Goal: Book appointment/travel/reservation

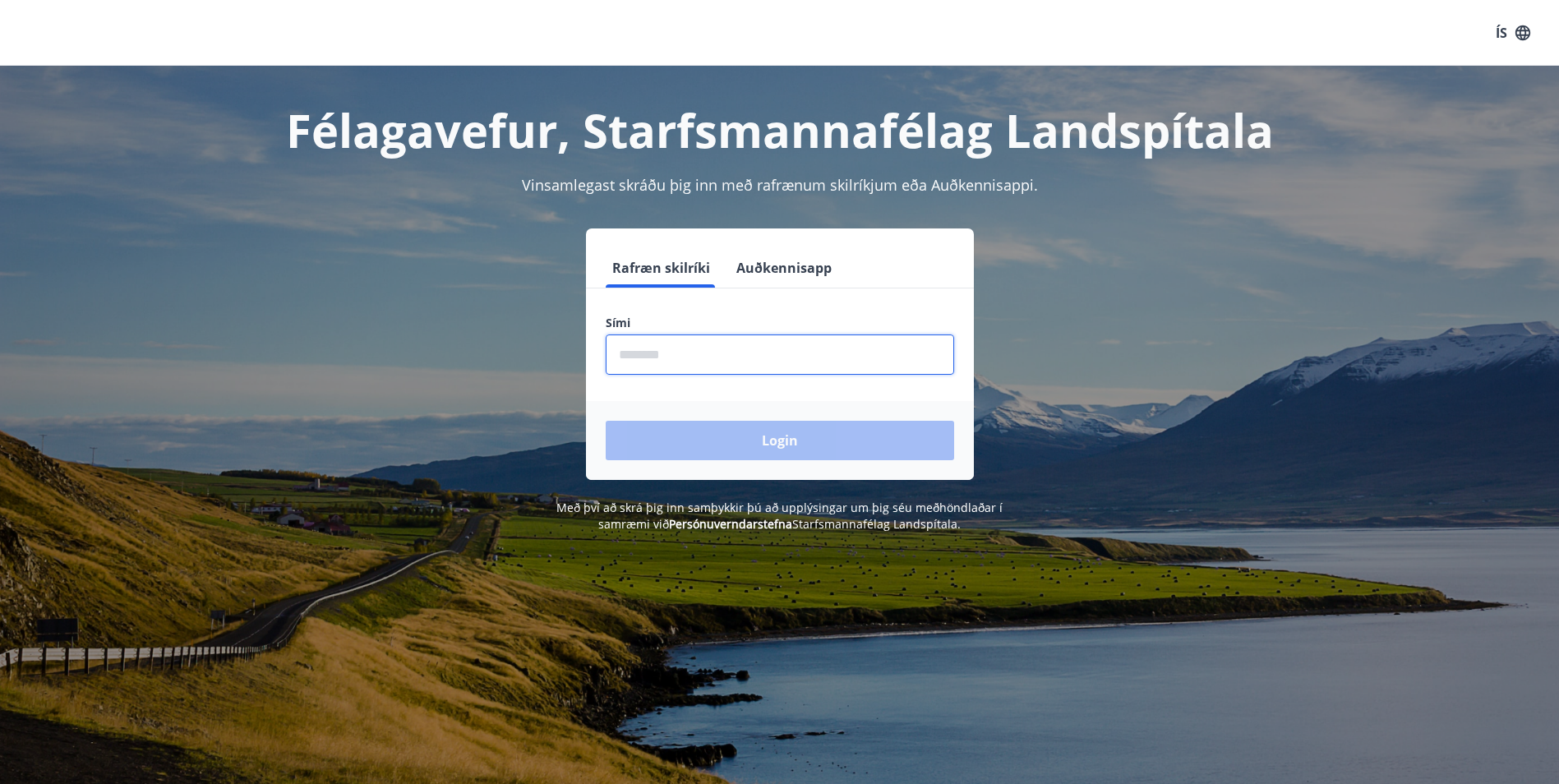
click at [642, 353] on input "phone" at bounding box center [780, 354] width 349 height 41
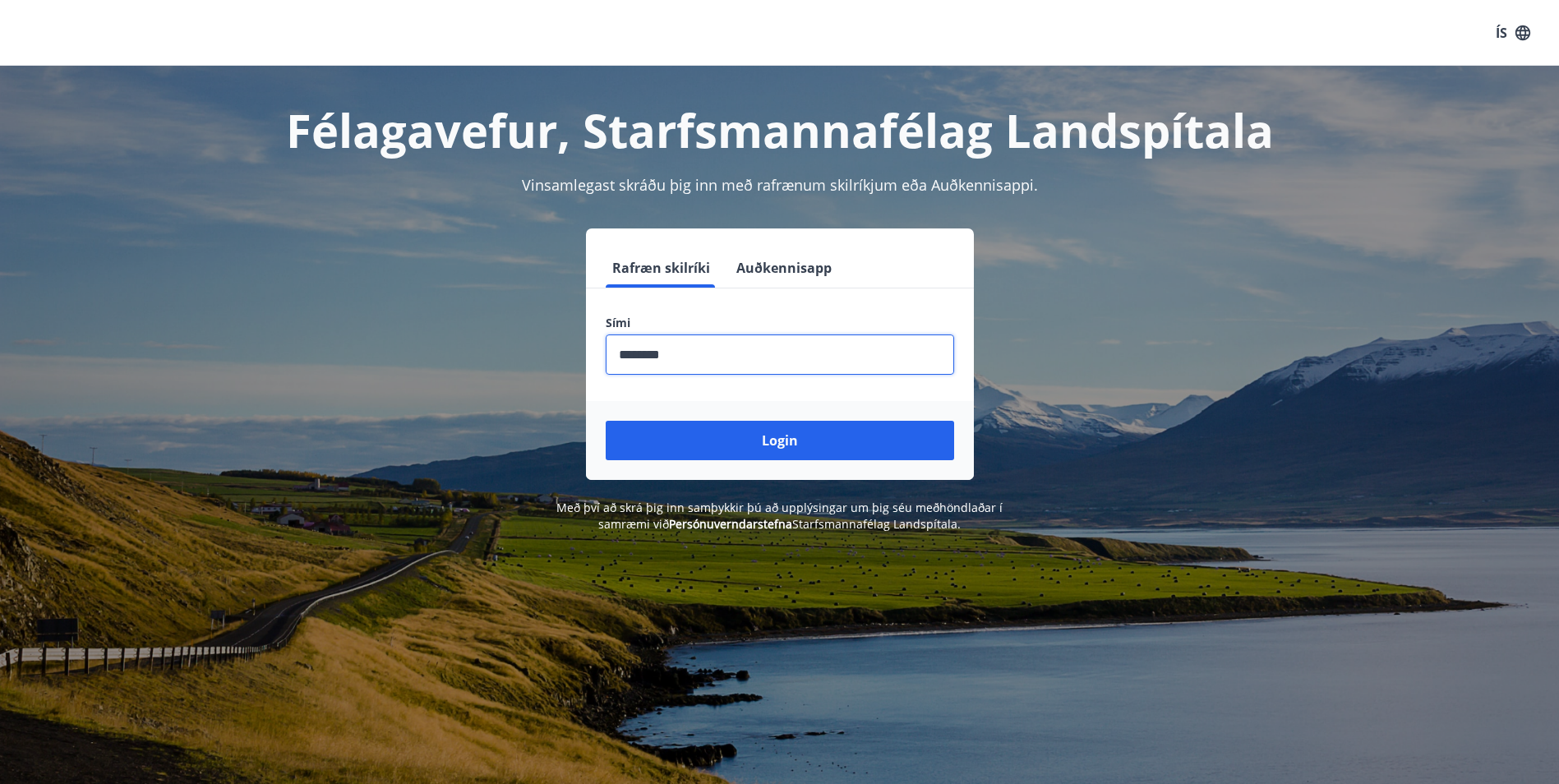
type input "********"
click at [606, 420] on button "Login" at bounding box center [780, 440] width 349 height 40
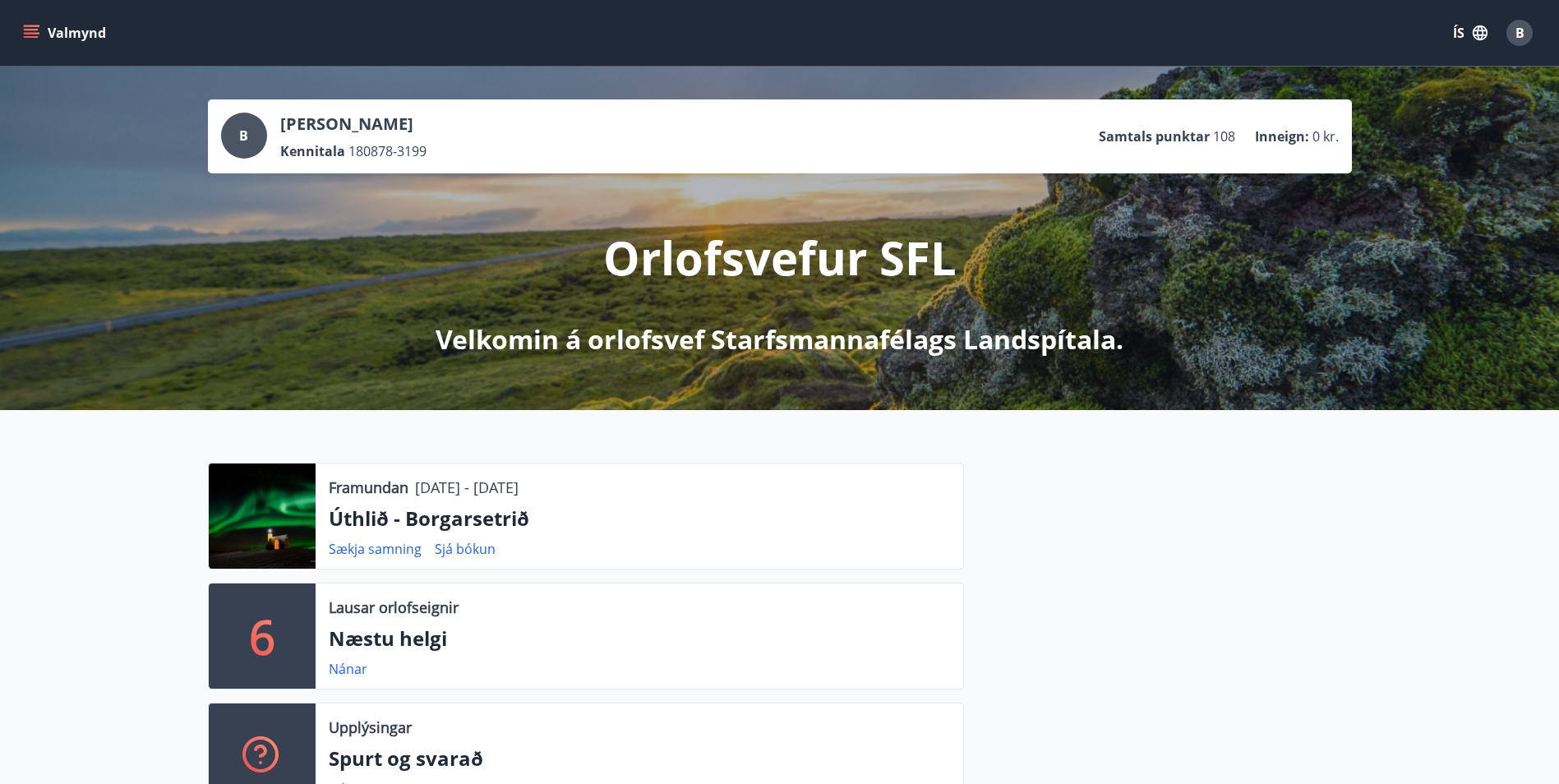
click at [261, 514] on div at bounding box center [262, 516] width 107 height 105
click at [351, 525] on p "Úthlið - Borgarsetrið" at bounding box center [640, 518] width 622 height 28
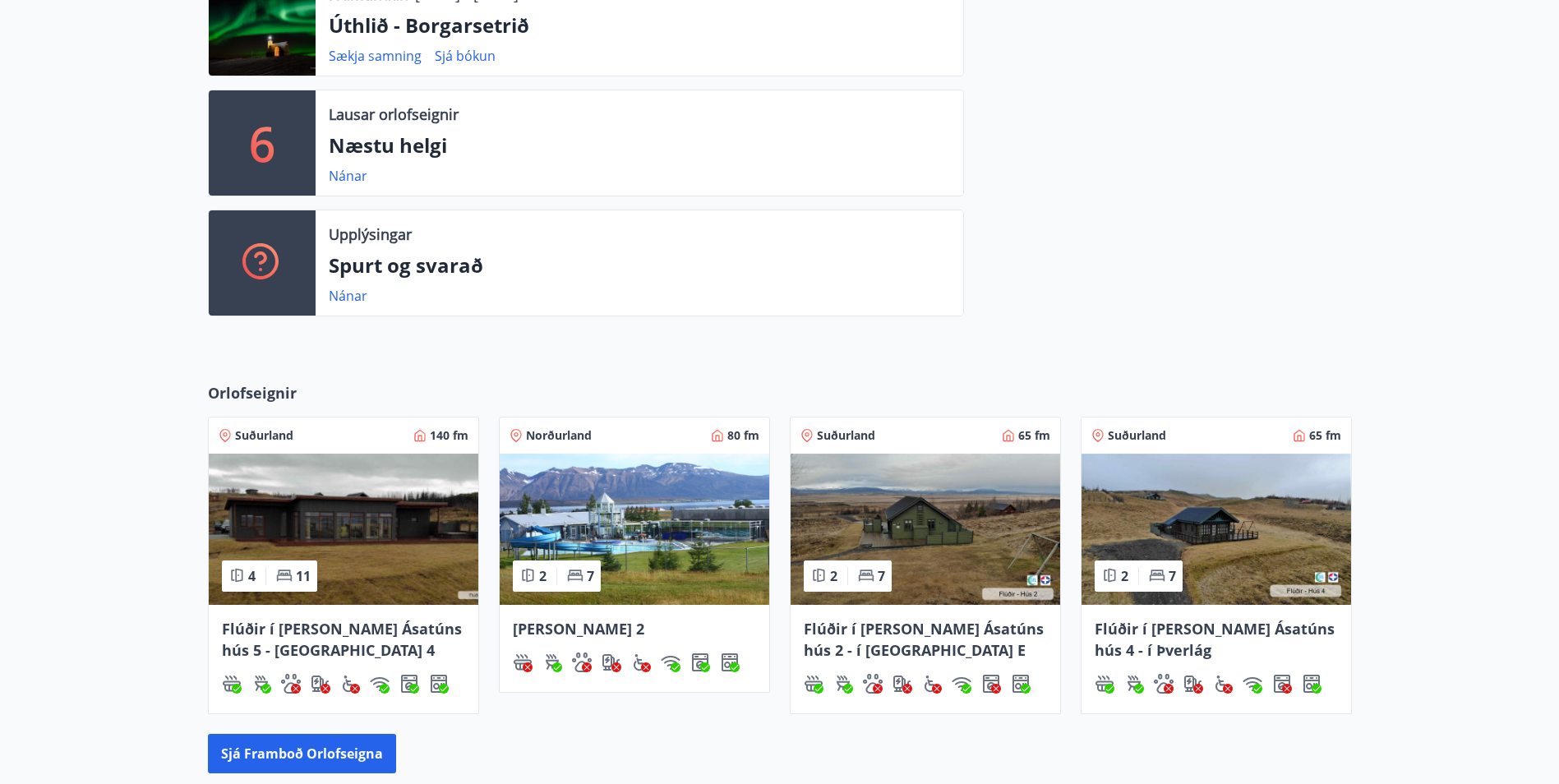
scroll to position [575, 0]
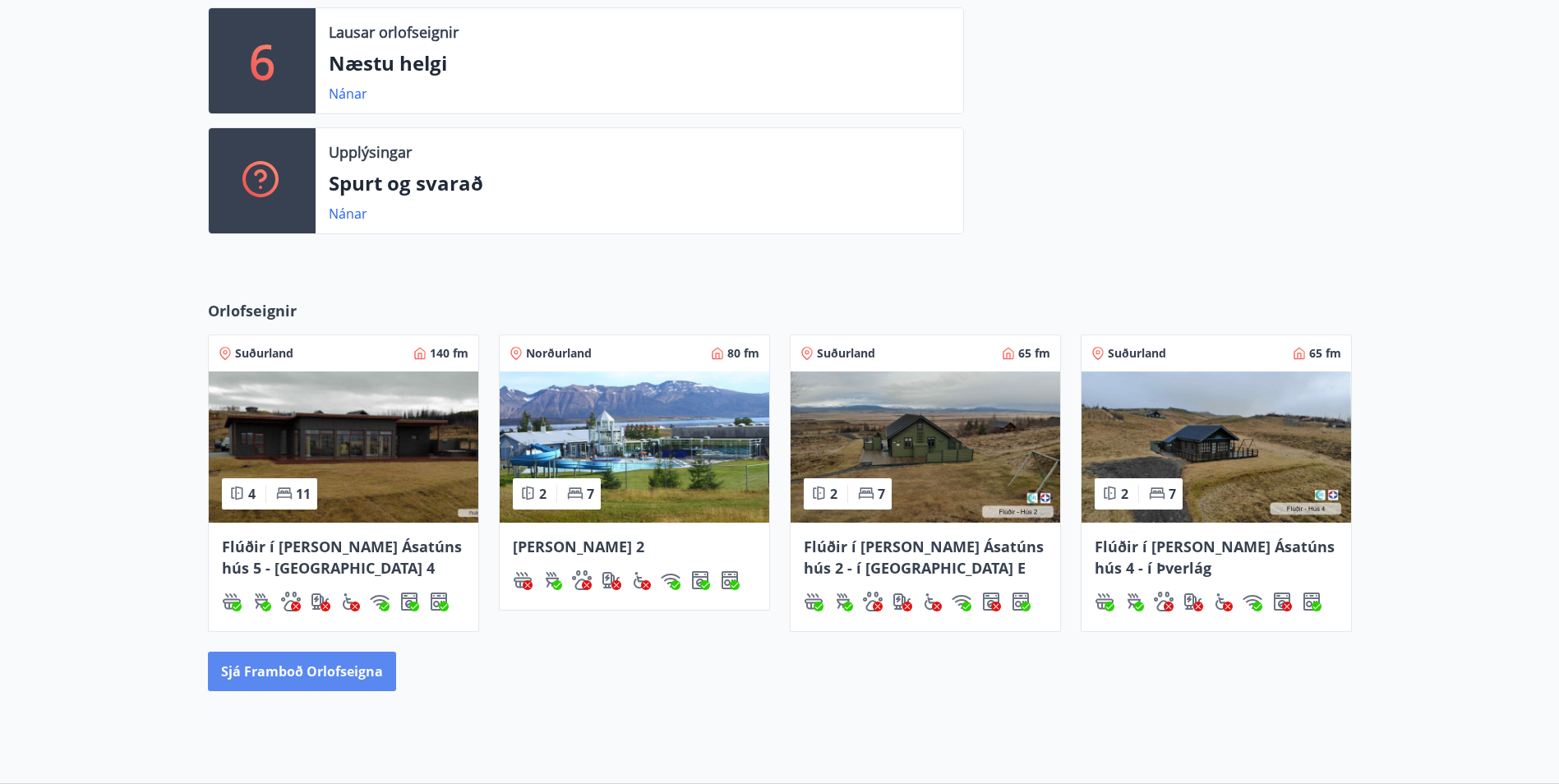
click at [307, 680] on button "Sjá framboð orlofseigna" at bounding box center [302, 671] width 188 height 40
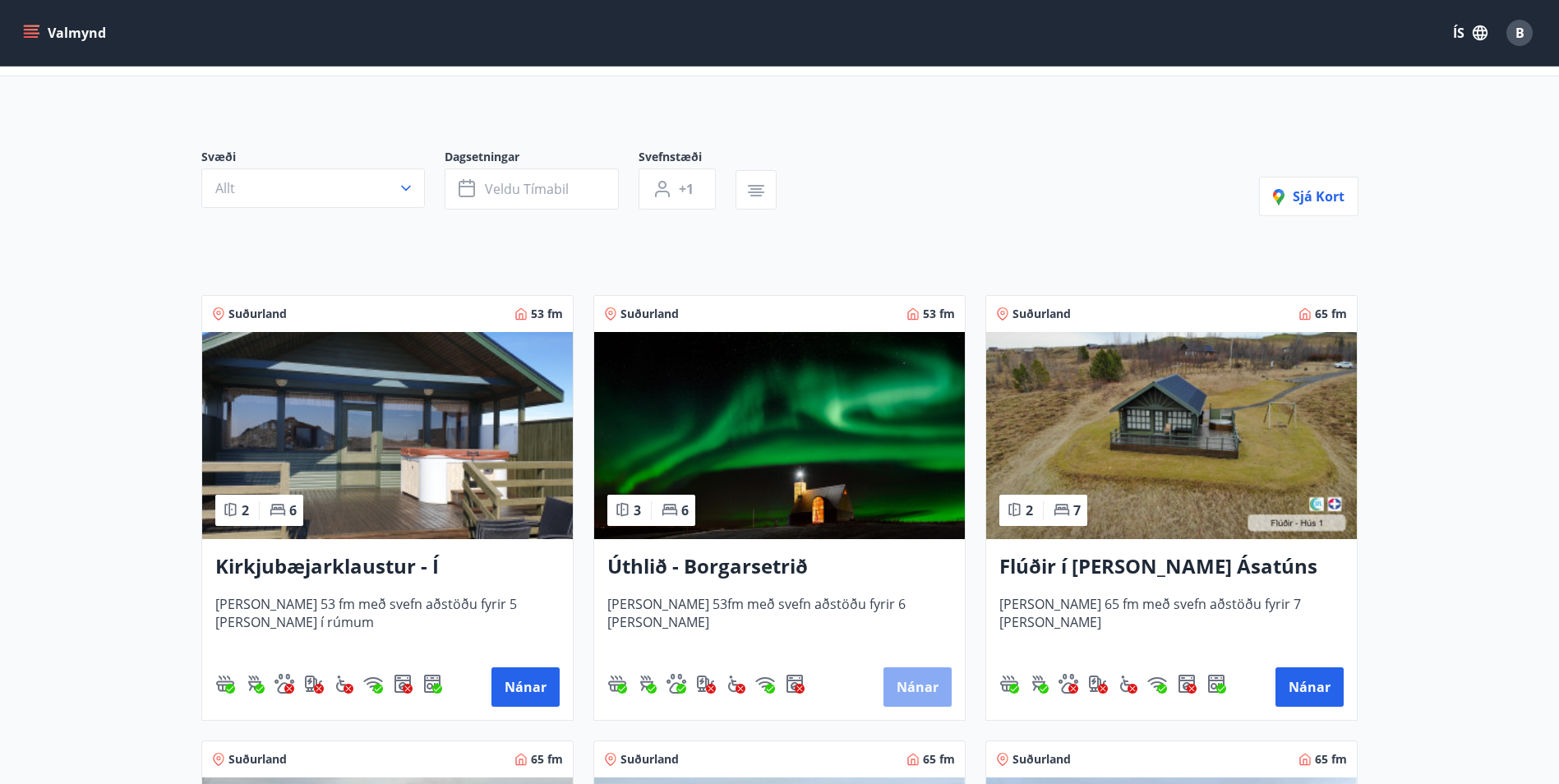
click at [925, 681] on button "Nánar" at bounding box center [917, 687] width 69 height 40
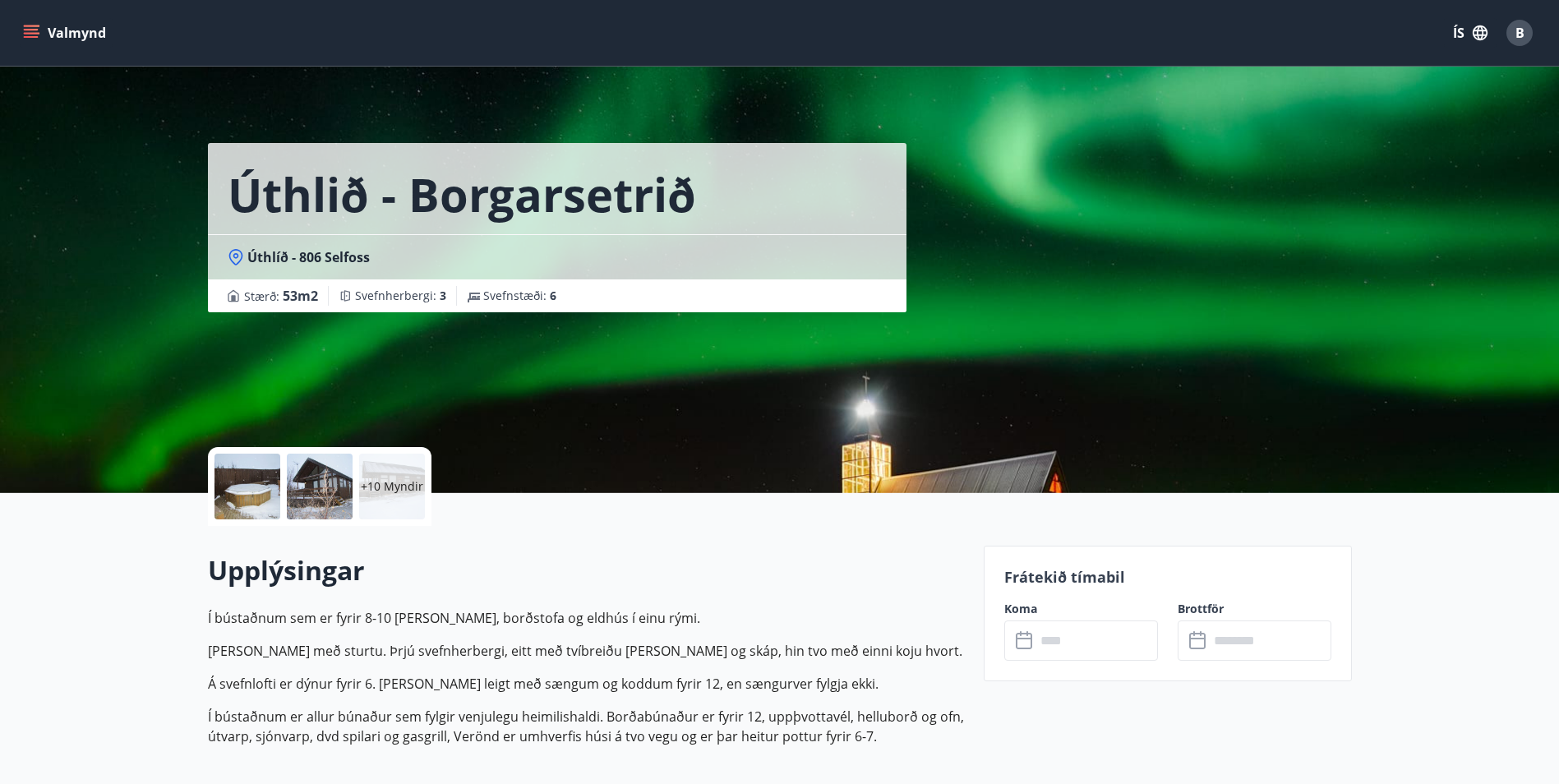
click at [263, 491] on div at bounding box center [248, 486] width 66 height 66
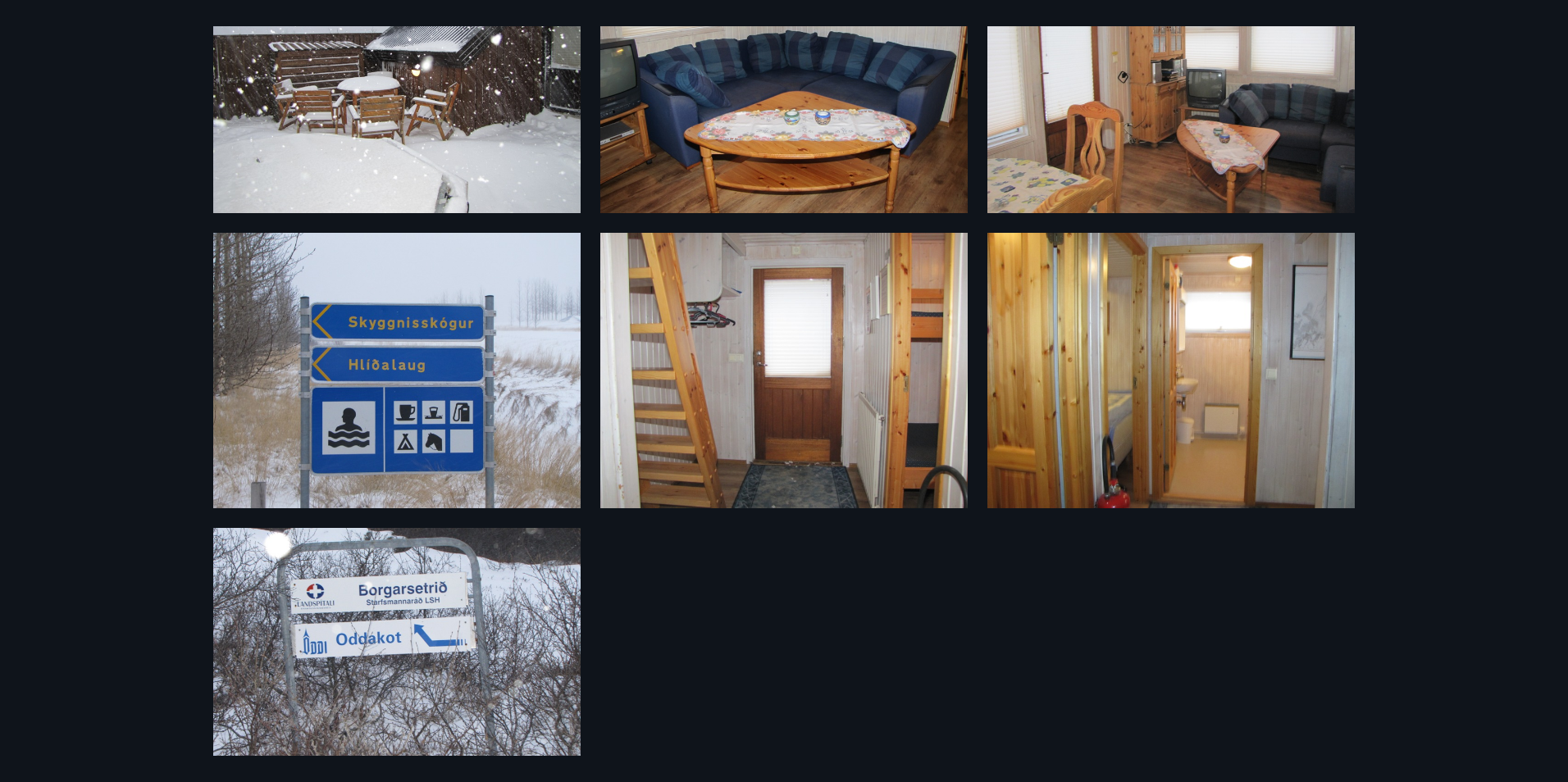
scroll to position [1092, 0]
